Goal: Communication & Community: Ask a question

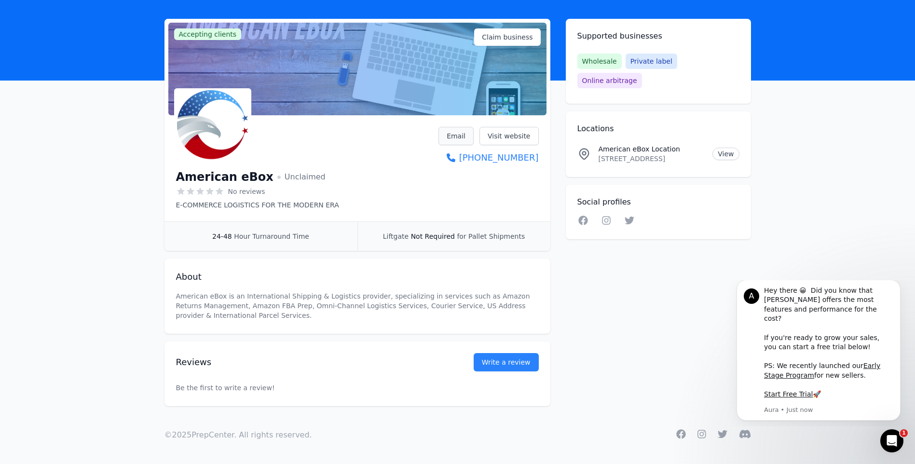
click at [464, 138] on link "Email" at bounding box center [455, 136] width 35 height 18
click at [463, 135] on link "Email" at bounding box center [455, 136] width 35 height 18
click at [512, 360] on link "Write a review" at bounding box center [505, 362] width 65 height 18
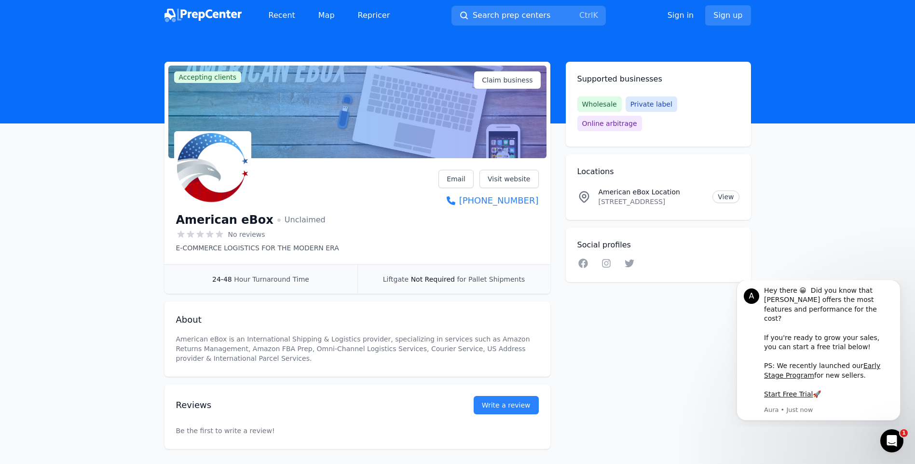
scroll to position [43, 0]
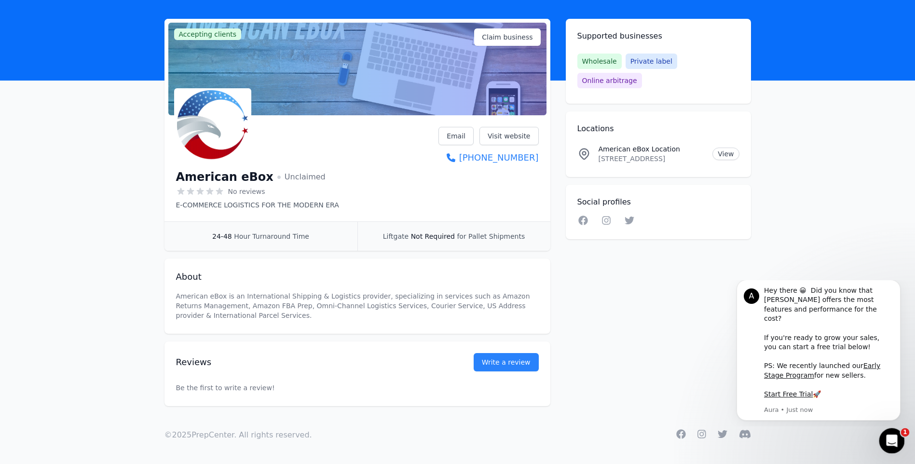
click at [889, 435] on icon "Open Intercom Messenger" at bounding box center [890, 440] width 16 height 16
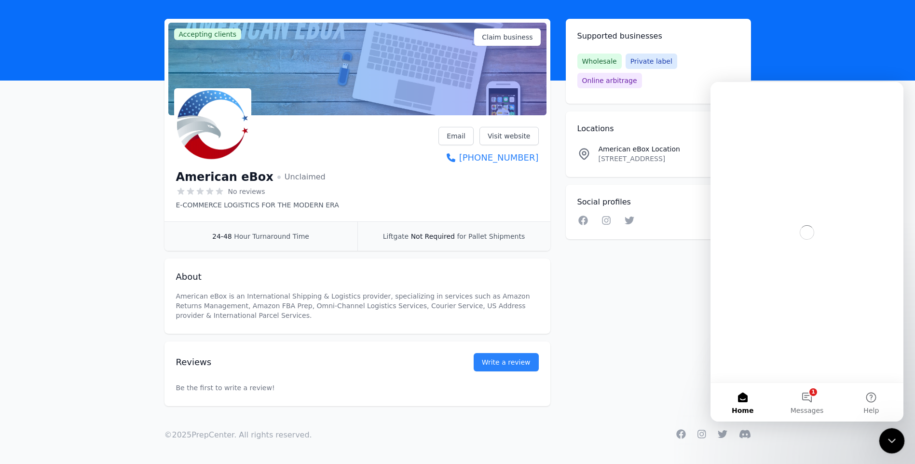
scroll to position [0, 0]
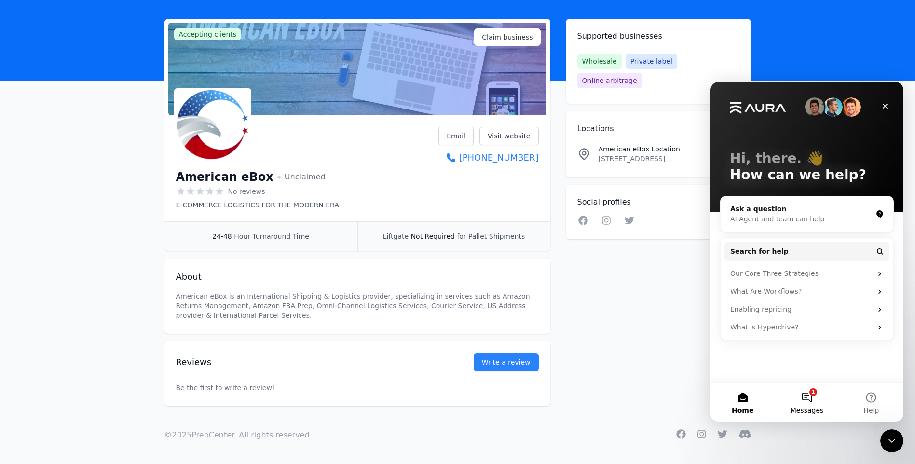
click at [809, 399] on button "1 Messages" at bounding box center [806, 402] width 64 height 39
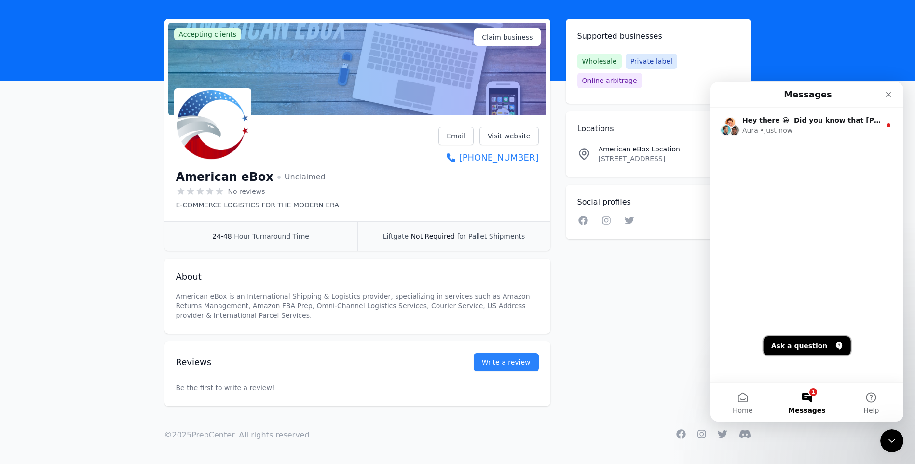
click at [810, 346] on button "Ask a question" at bounding box center [806, 345] width 87 height 19
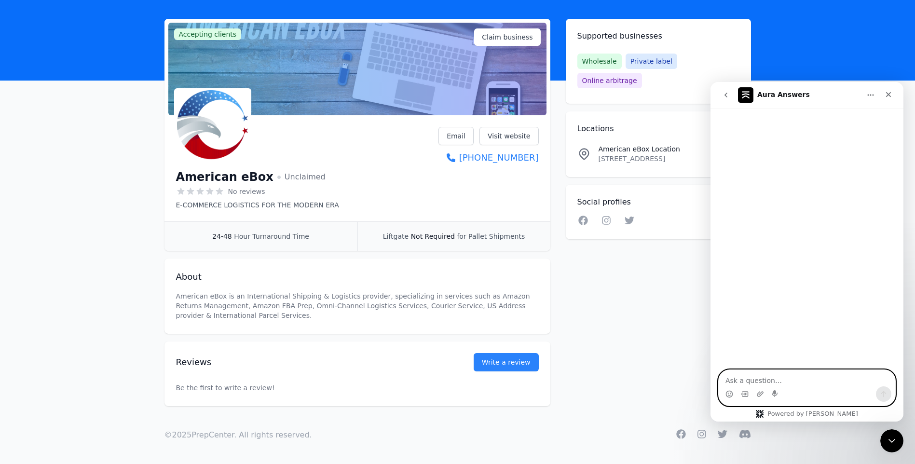
paste textarea "Inquiry About Virtual Warehouse / U.S. Address Service for eBay Sellers"
type textarea "Inquiry About Virtual Warehouse / U.S. Address Service for eBay Sellers"
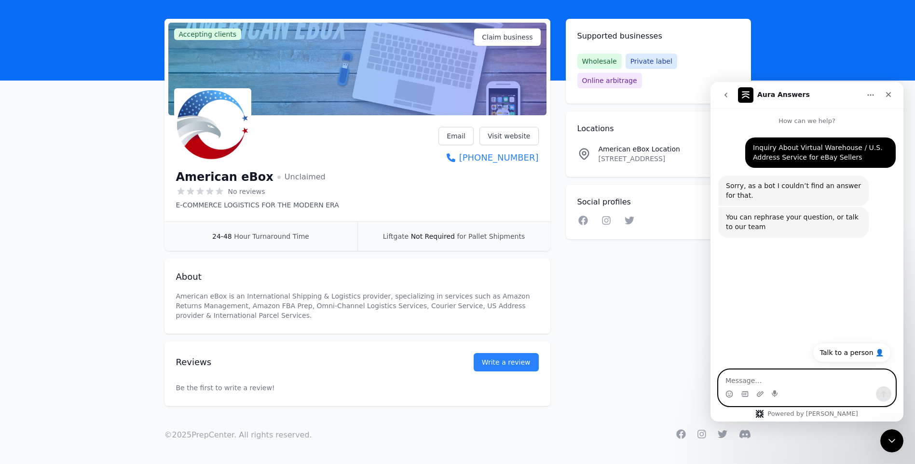
paste textarea "Hello American eBox Team, I am an international seller planning to open a U.S. …"
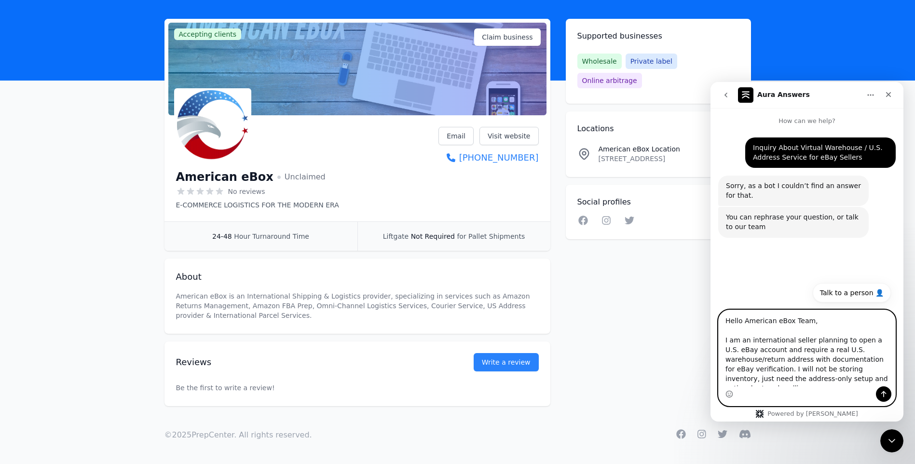
scroll to position [180, 0]
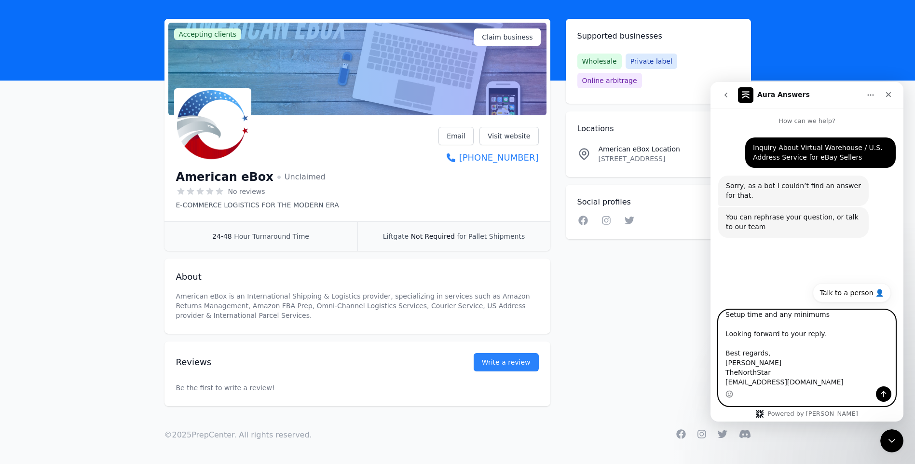
type textarea "Hello American eBox Team, I am an international seller planning to open a U.S. …"
click at [882, 396] on icon "Send a message…" at bounding box center [883, 394] width 8 height 8
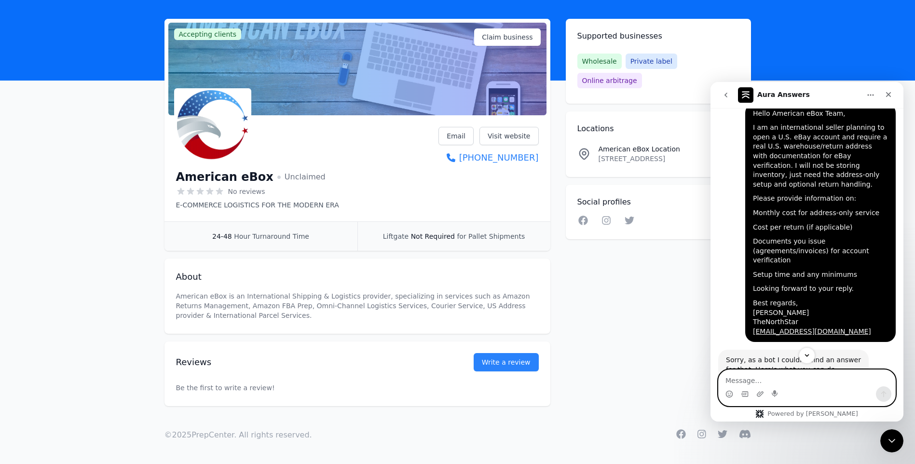
scroll to position [178, 0]
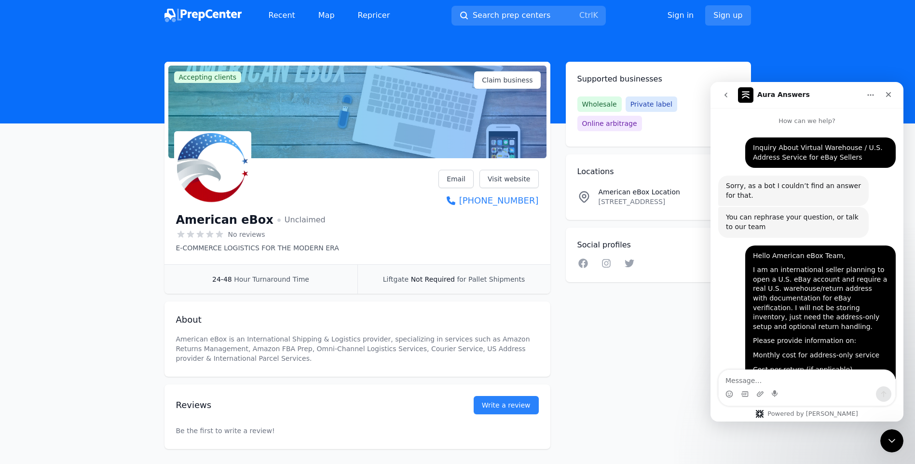
scroll to position [178, 0]
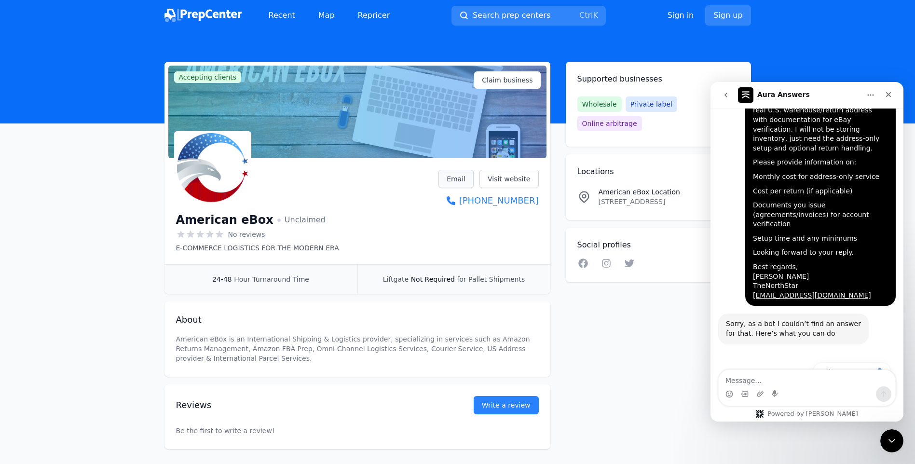
click at [461, 178] on link "Email" at bounding box center [455, 179] width 35 height 18
click at [891, 92] on icon "Close" at bounding box center [888, 95] width 8 height 8
